Goal: Information Seeking & Learning: Learn about a topic

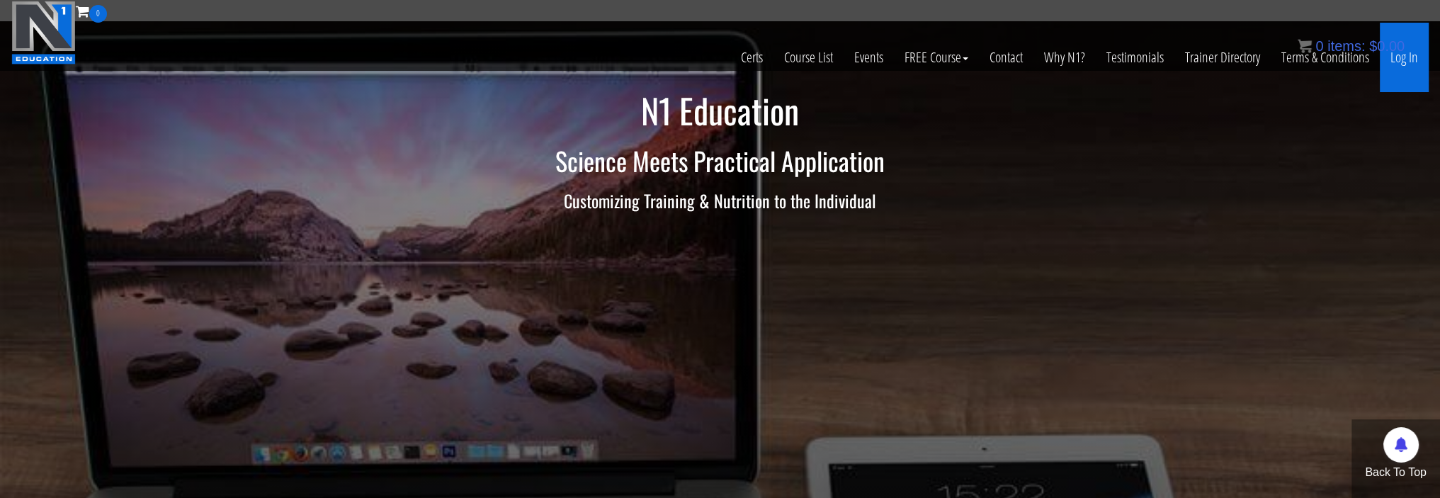
click at [1398, 62] on link "Log In" at bounding box center [1404, 57] width 49 height 69
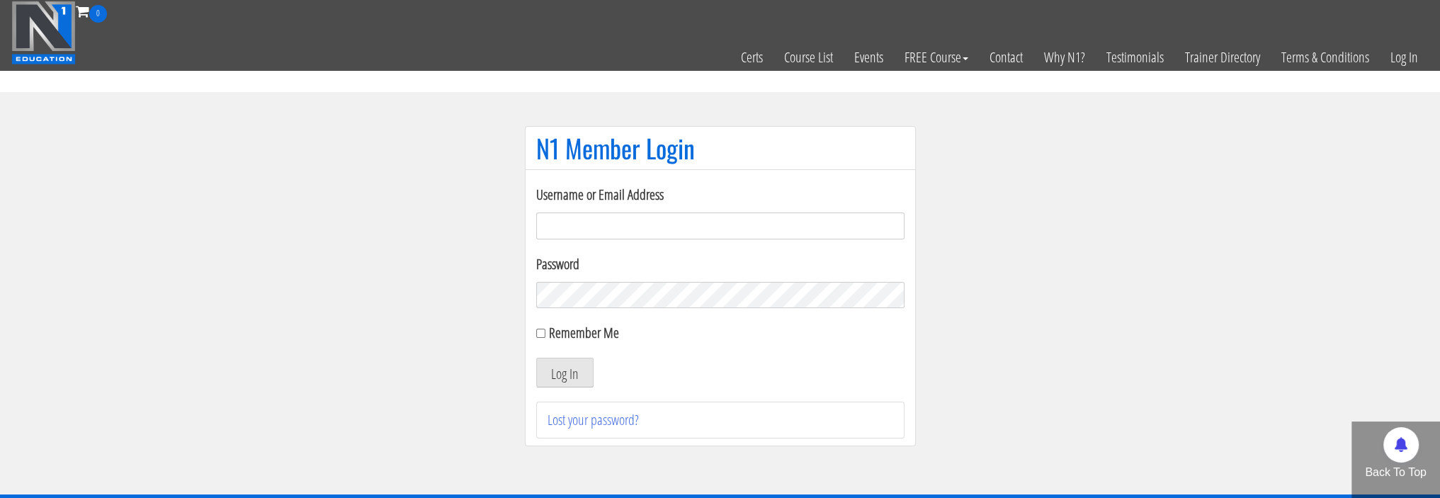
type input "bsbreinholt@gmail.com"
click at [538, 329] on input "Remember Me" at bounding box center [540, 333] width 9 height 9
checkbox input "true"
click at [557, 365] on button "Log In" at bounding box center [564, 373] width 57 height 30
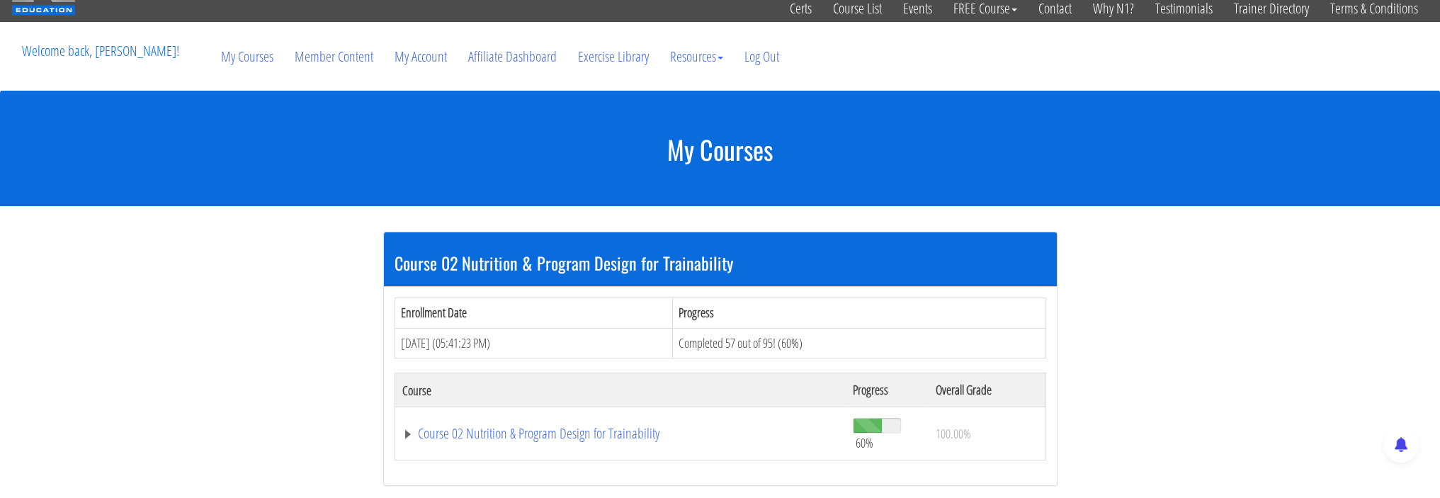
scroll to position [71, 0]
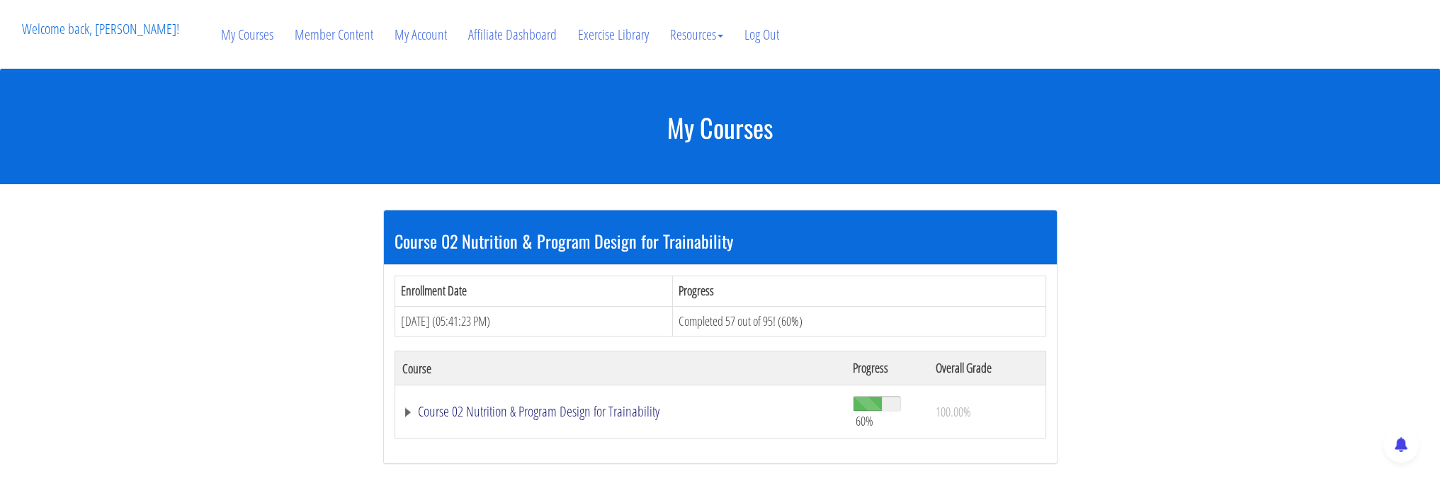
click at [571, 407] on link "Course 02 Nutrition & Program Design for Trainability" at bounding box center [620, 411] width 437 height 14
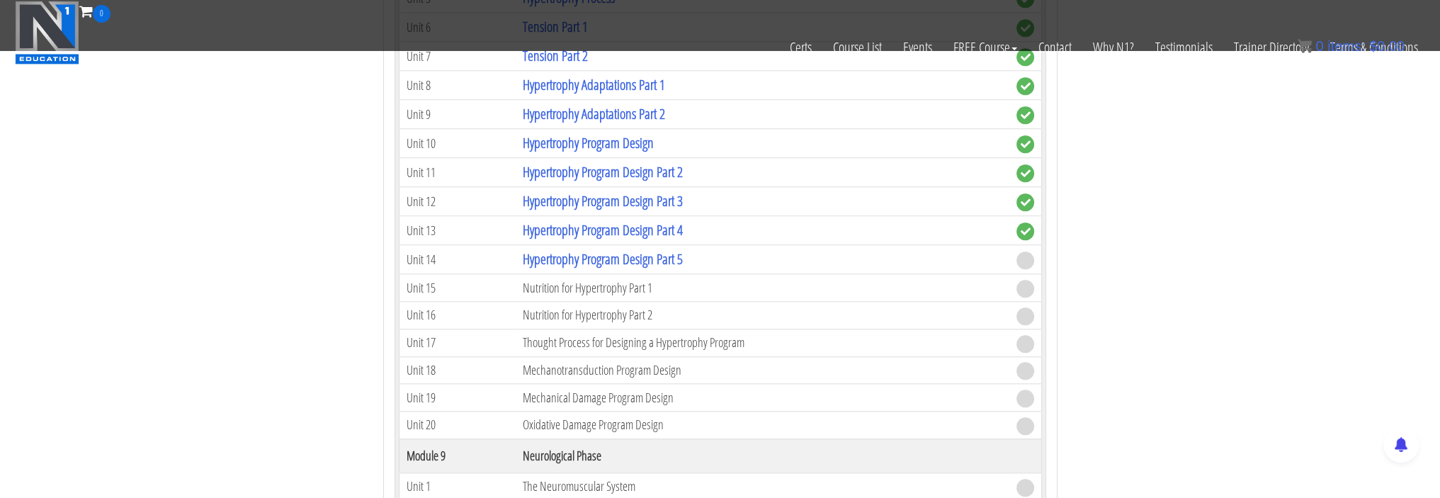
scroll to position [2196, 0]
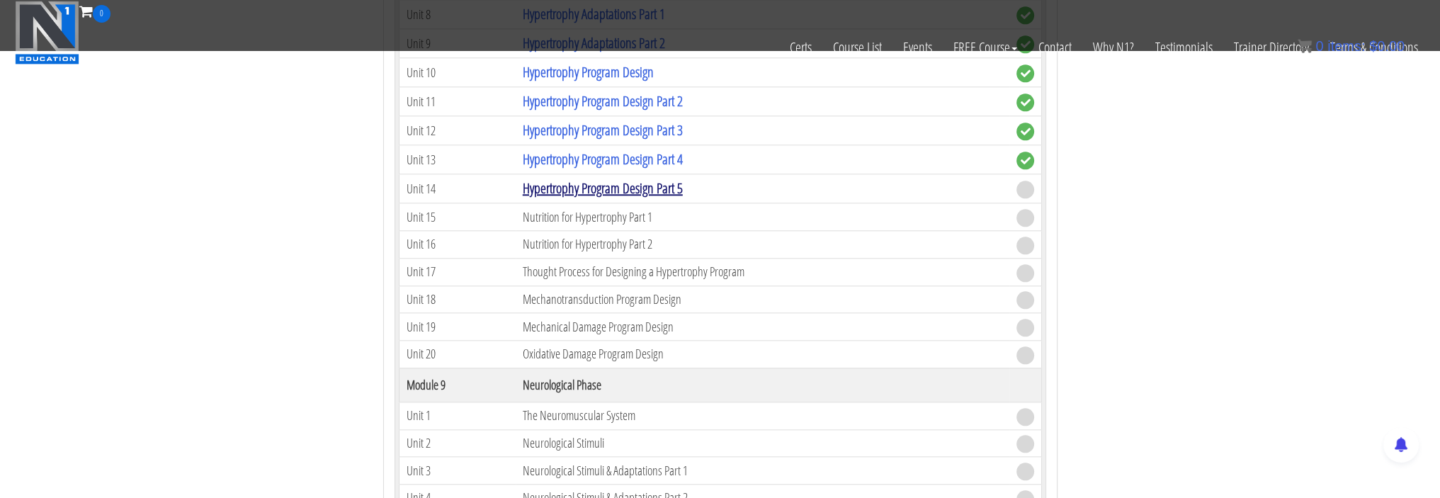
click at [647, 178] on link "Hypertrophy Program Design Part 5" at bounding box center [603, 187] width 160 height 19
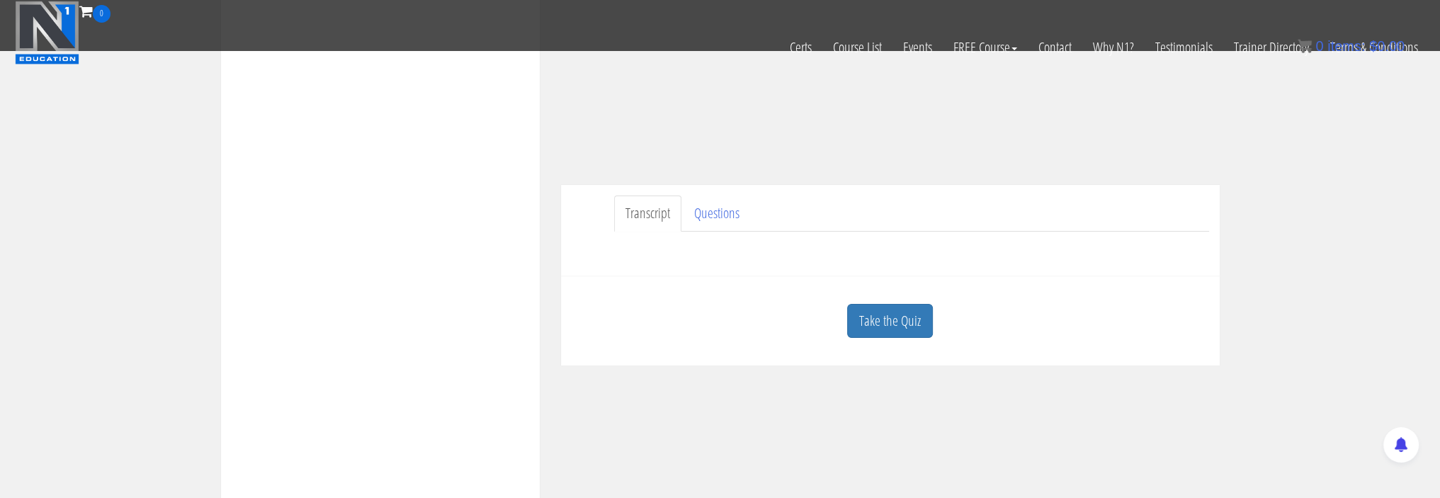
scroll to position [283, 0]
click at [887, 327] on link "Take the Quiz" at bounding box center [890, 319] width 86 height 35
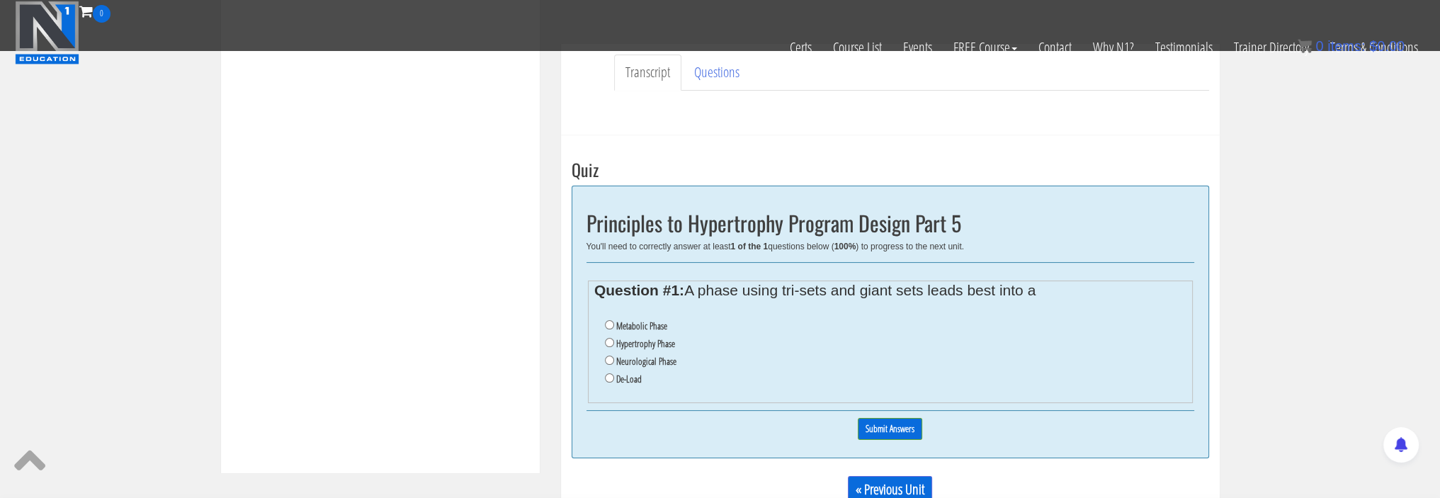
scroll to position [425, 0]
click at [611, 373] on input "De-Load" at bounding box center [609, 375] width 9 height 9
radio input "true"
click at [887, 426] on input "Submit Answers" at bounding box center [890, 427] width 64 height 22
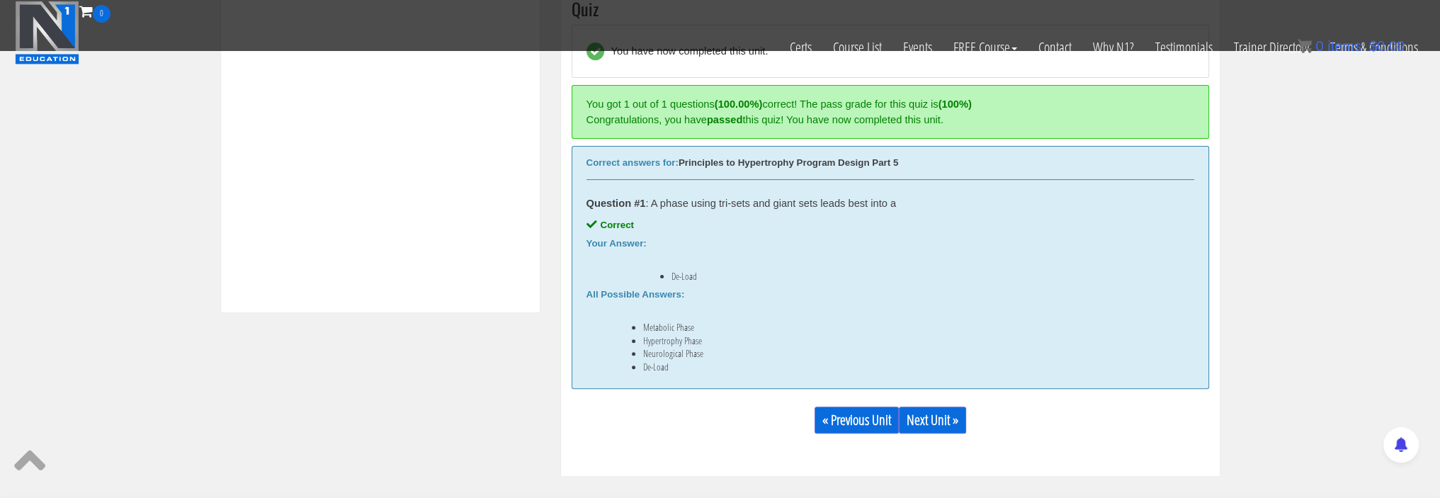
scroll to position [608, 0]
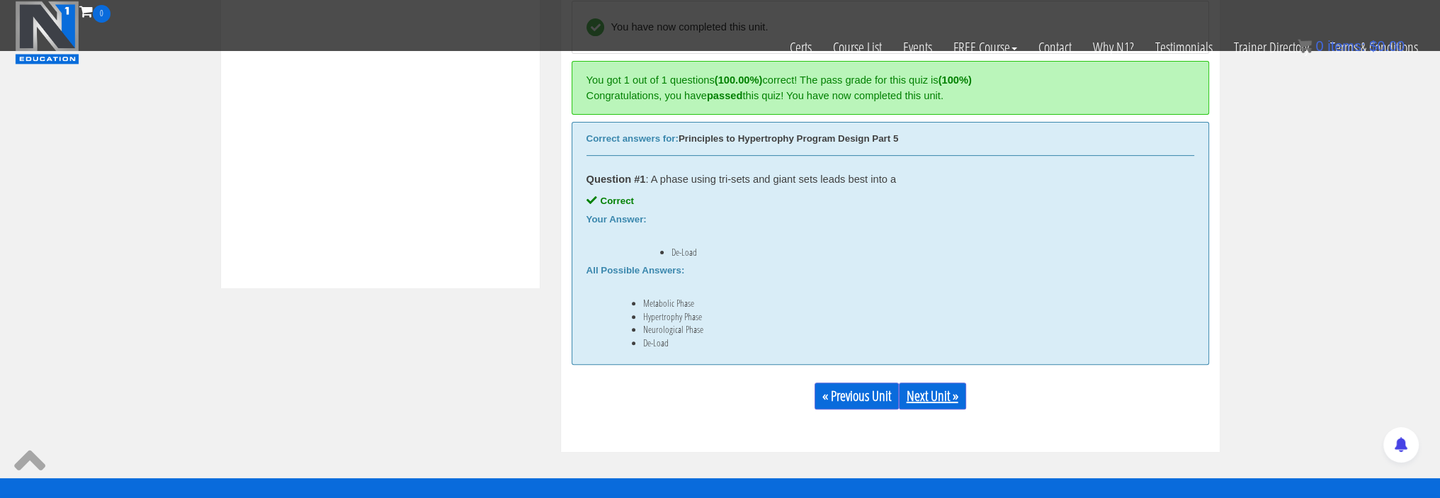
click at [919, 391] on link "Next Unit »" at bounding box center [932, 395] width 67 height 27
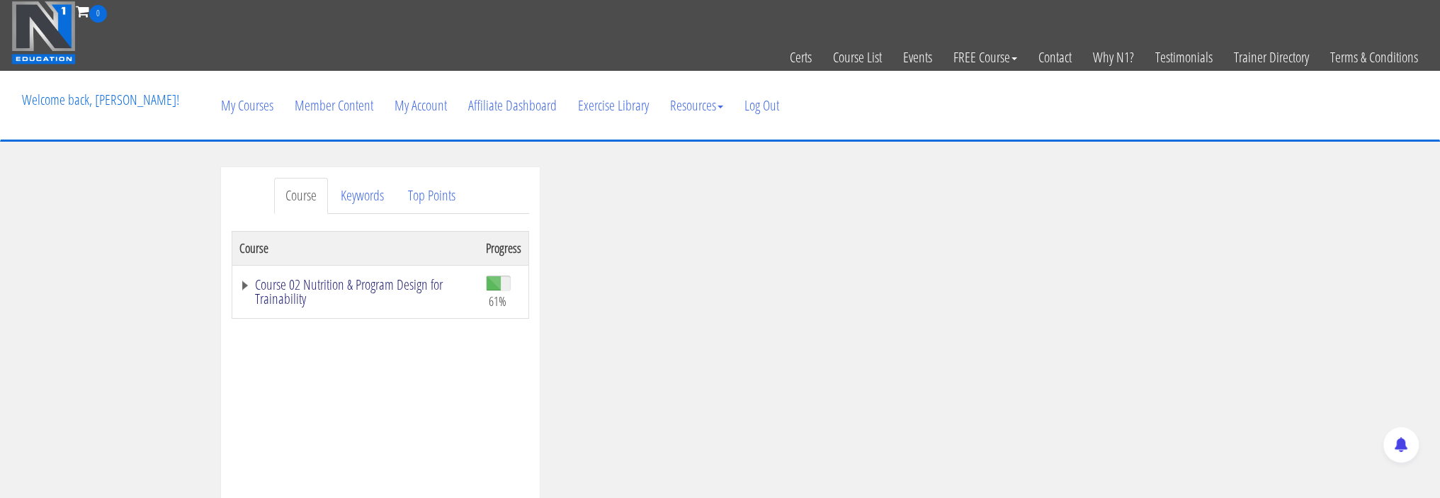
click at [379, 282] on link "Course 02 Nutrition & Program Design for Trainability" at bounding box center [355, 292] width 232 height 28
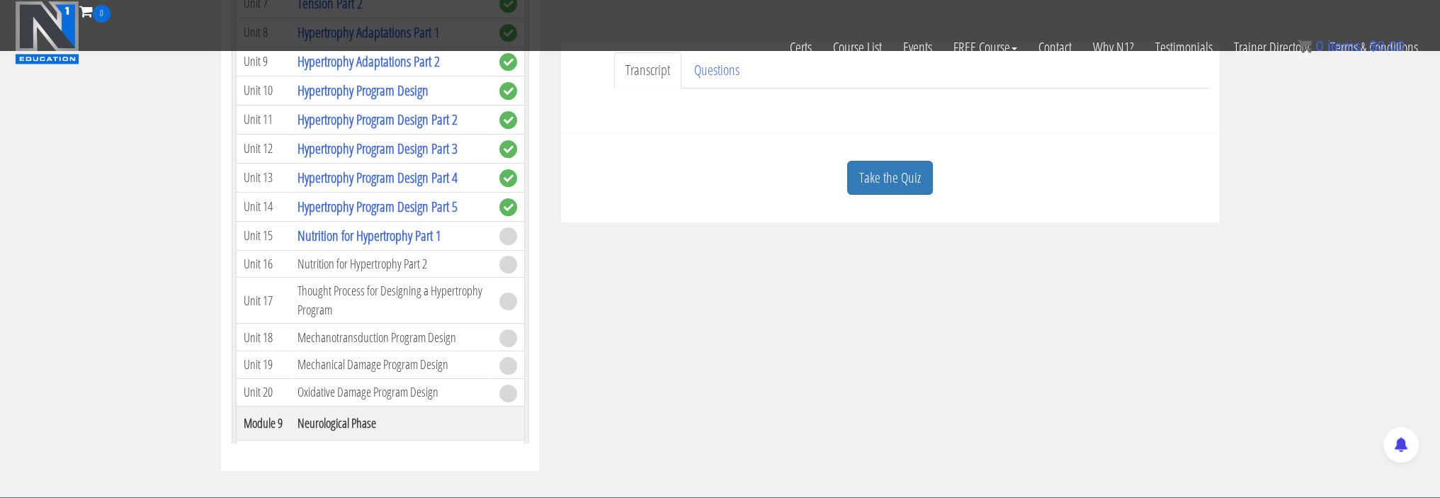
scroll to position [1912, 0]
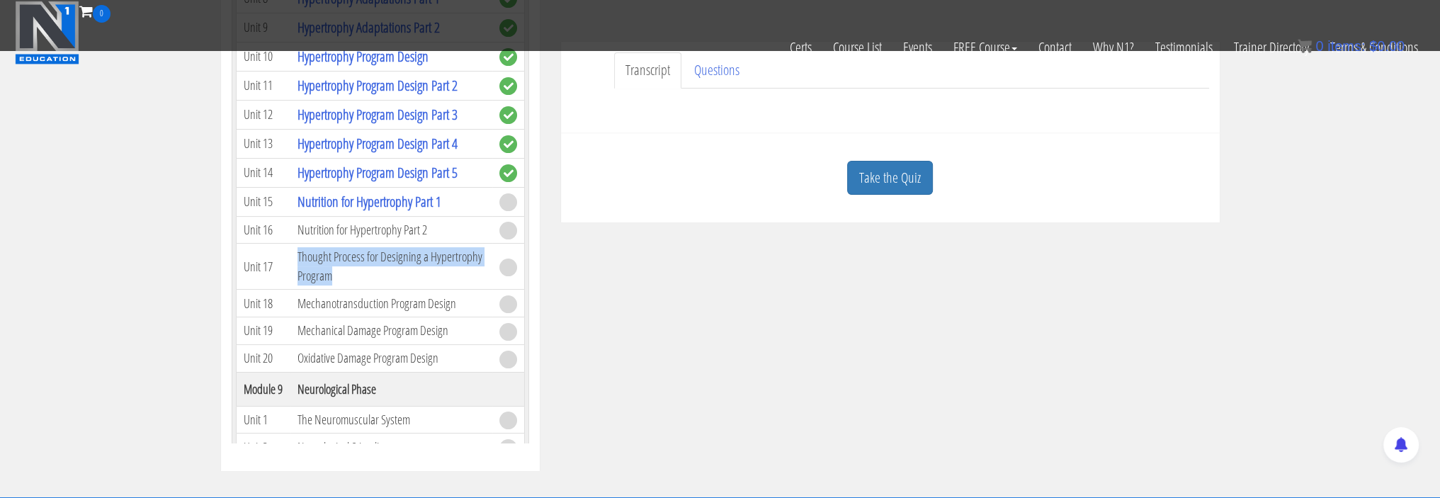
drag, startPoint x: 298, startPoint y: 290, endPoint x: 403, endPoint y: 314, distance: 107.6
click at [403, 290] on td "Thought Process for Designing a Hypertrophy Program" at bounding box center [390, 267] width 201 height 46
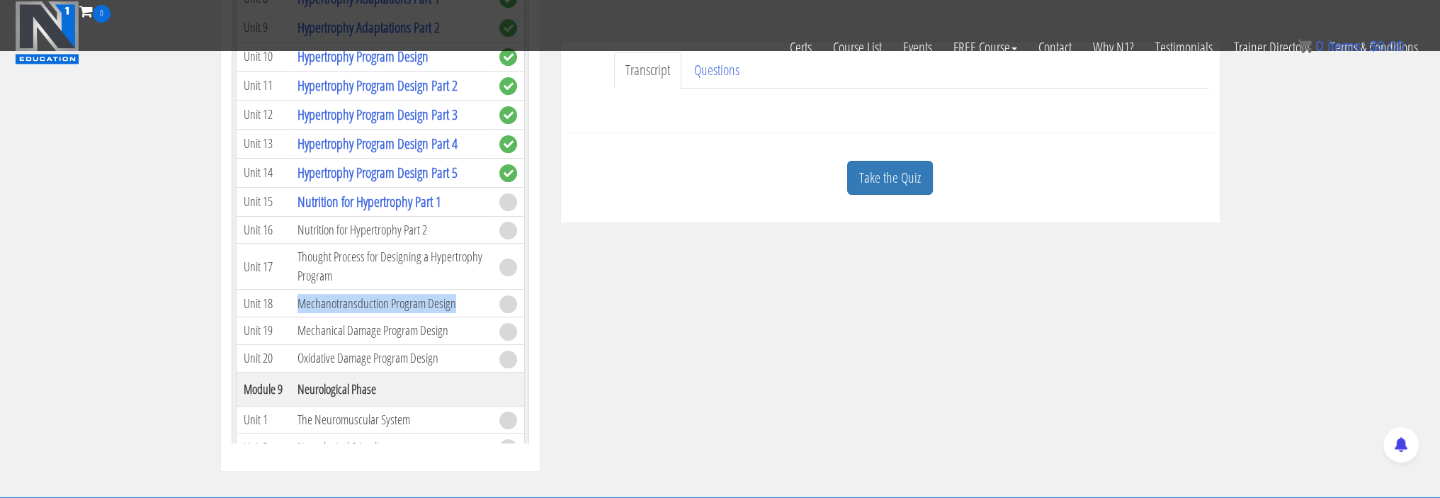
drag, startPoint x: 300, startPoint y: 339, endPoint x: 471, endPoint y: 341, distance: 170.7
click at [471, 317] on td "Mechanotransduction Program Design" at bounding box center [390, 304] width 201 height 28
drag, startPoint x: 300, startPoint y: 361, endPoint x: 445, endPoint y: 364, distance: 144.5
click at [445, 345] on td "Mechanical Damage Program Design" at bounding box center [390, 331] width 201 height 28
drag, startPoint x: 300, startPoint y: 379, endPoint x: 408, endPoint y: 386, distance: 107.9
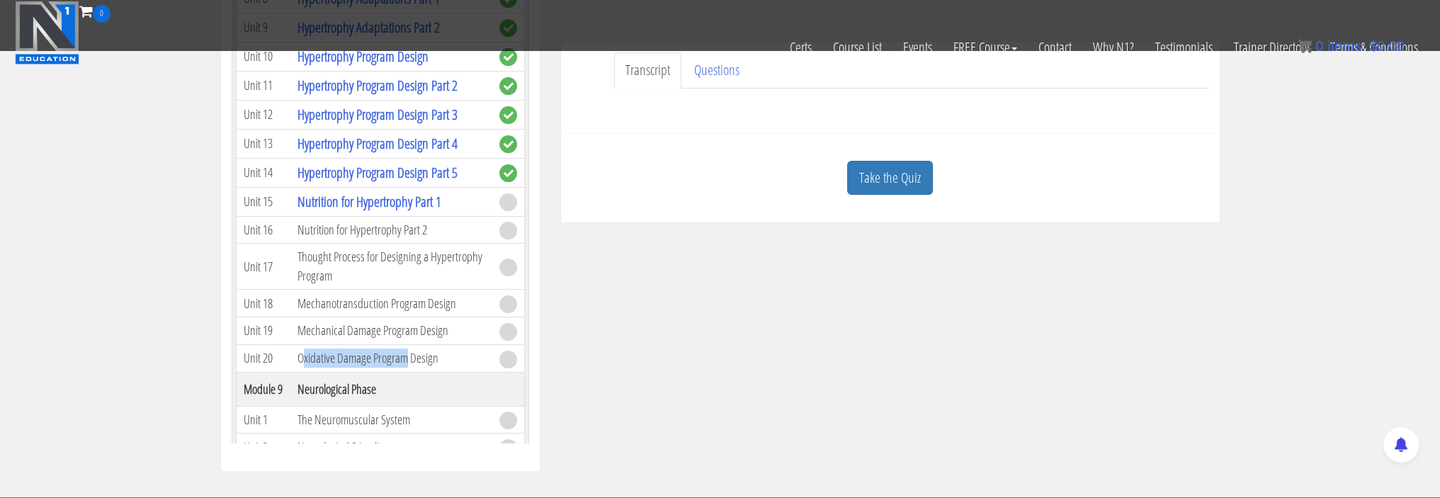
click at [408, 372] on td "Oxidative Damage Program Design" at bounding box center [390, 358] width 201 height 28
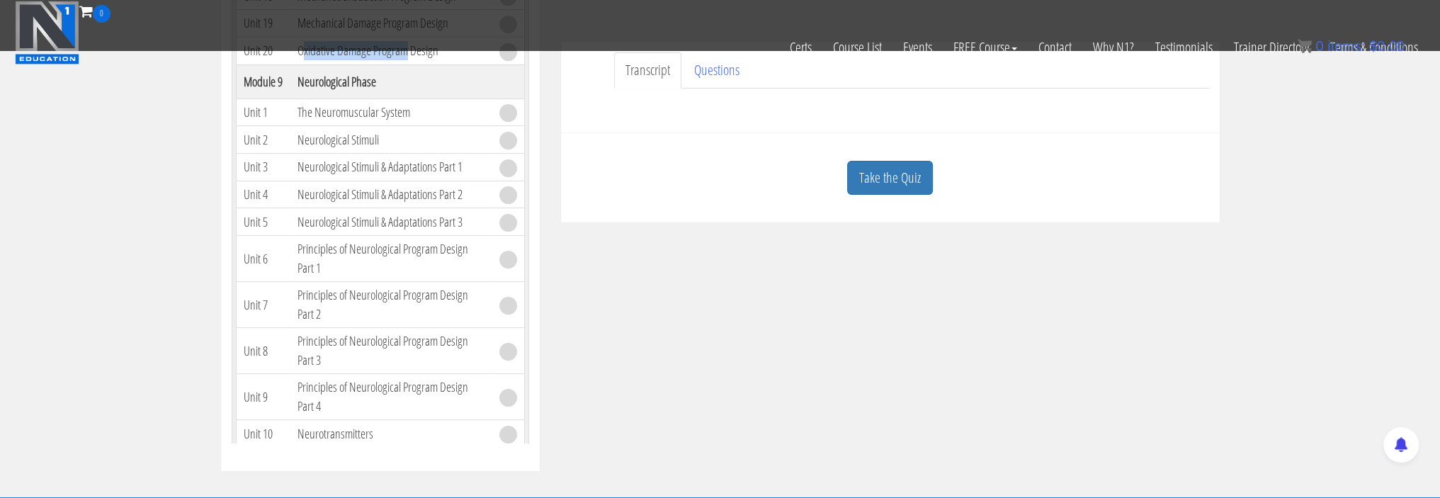
scroll to position [2196, 0]
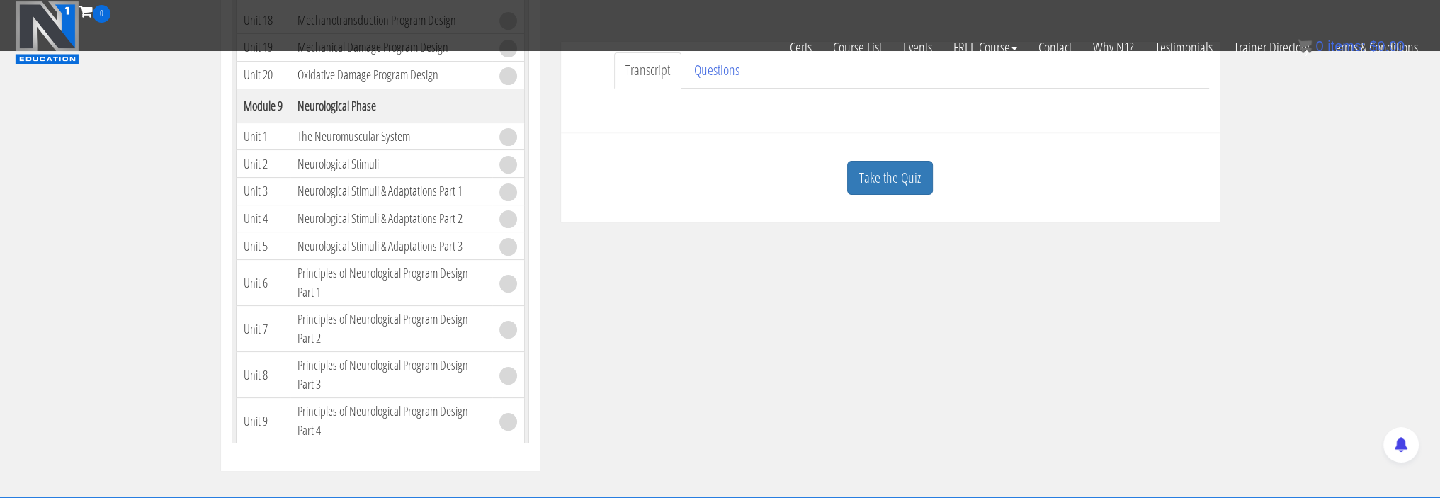
click at [674, 297] on div "Course Keywords Top Points Course Progress Course 02 Nutrition & Program Design…" at bounding box center [720, 71] width 1020 height 800
